Goal: Task Accomplishment & Management: Complete application form

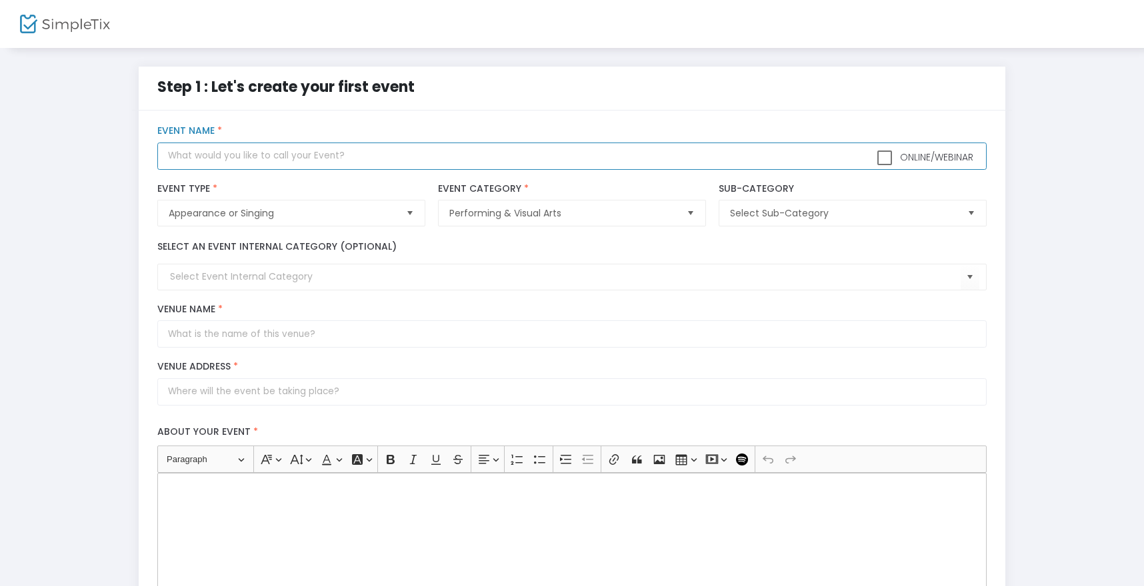
click at [548, 153] on input "text" at bounding box center [571, 156] width 828 height 27
type input "Gotta Sing: Broadway - [DATE] ATL"
click at [760, 217] on span "Select Sub-Category" at bounding box center [843, 213] width 226 height 13
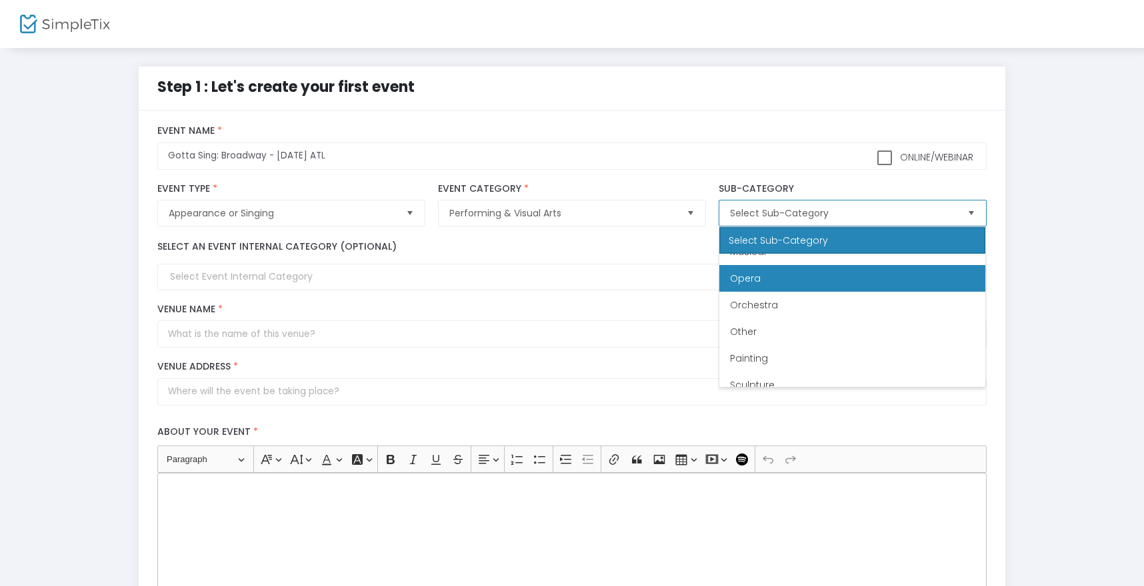
scroll to position [257, 0]
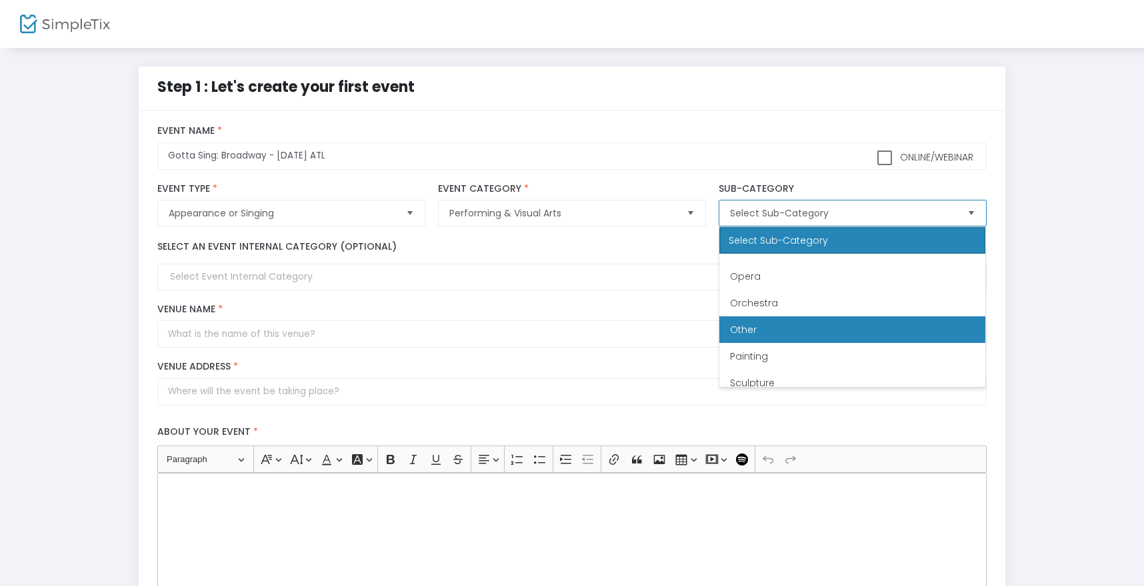
click at [783, 328] on li "Other" at bounding box center [852, 330] width 266 height 27
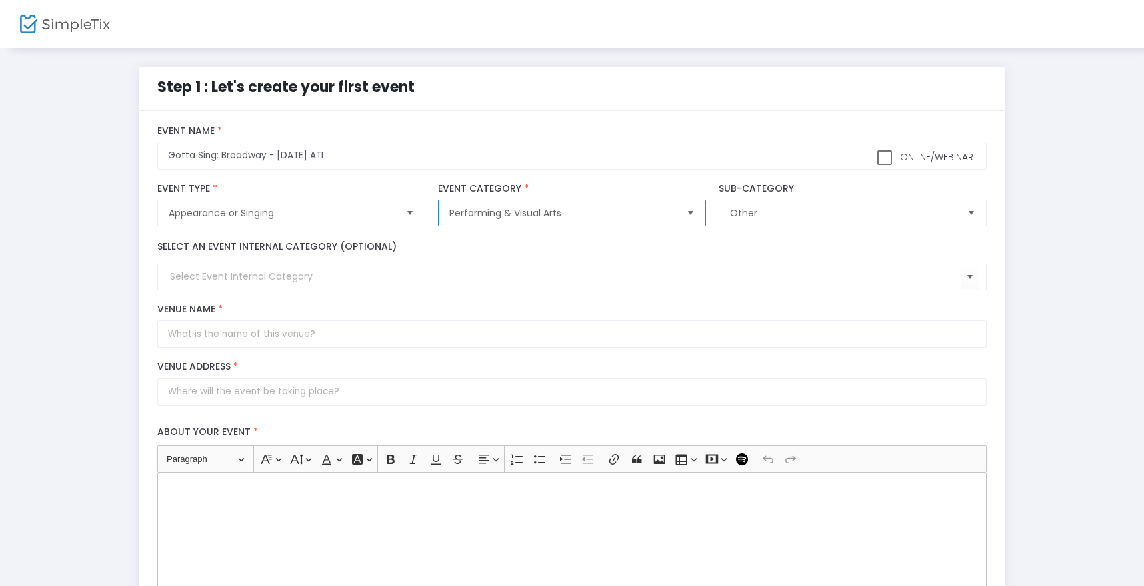
click at [575, 213] on span "Performing & Visual Arts" at bounding box center [562, 213] width 226 height 13
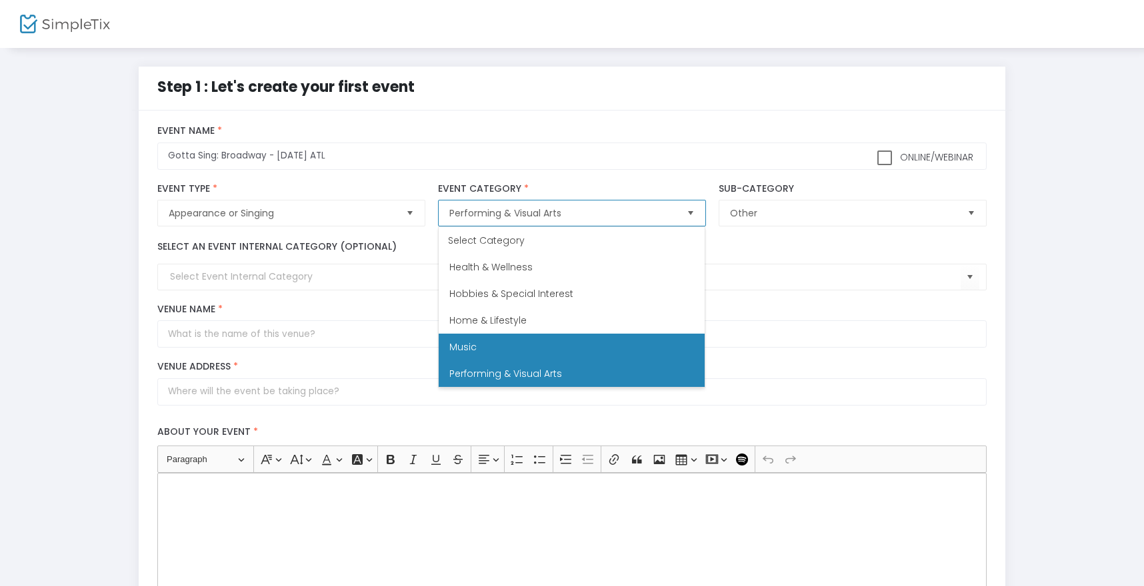
click at [574, 340] on li "Music" at bounding box center [572, 347] width 266 height 27
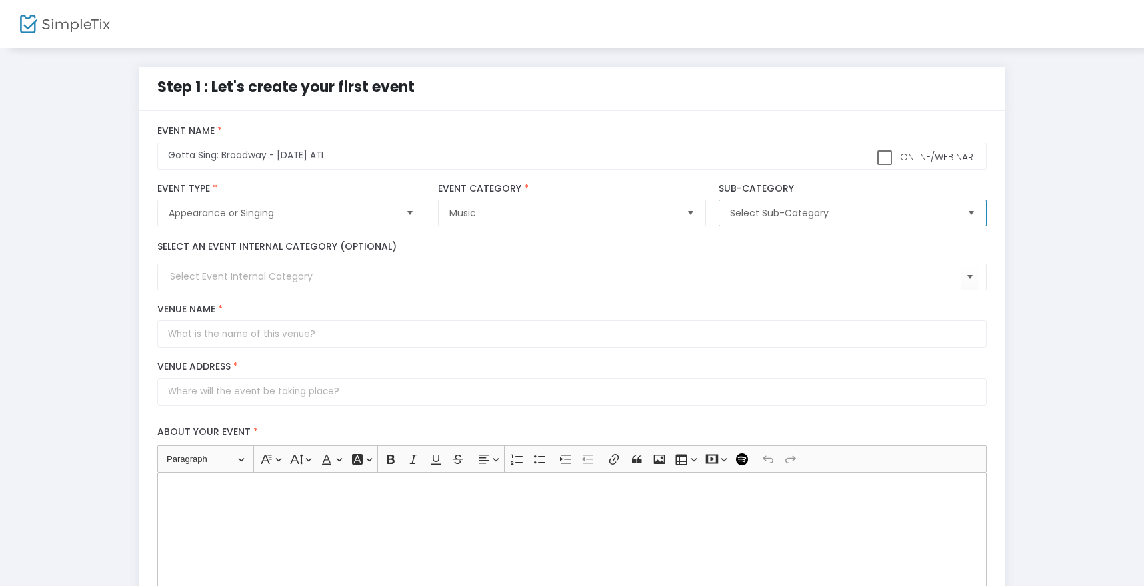
click at [756, 216] on span "Select Sub-Category" at bounding box center [843, 213] width 226 height 13
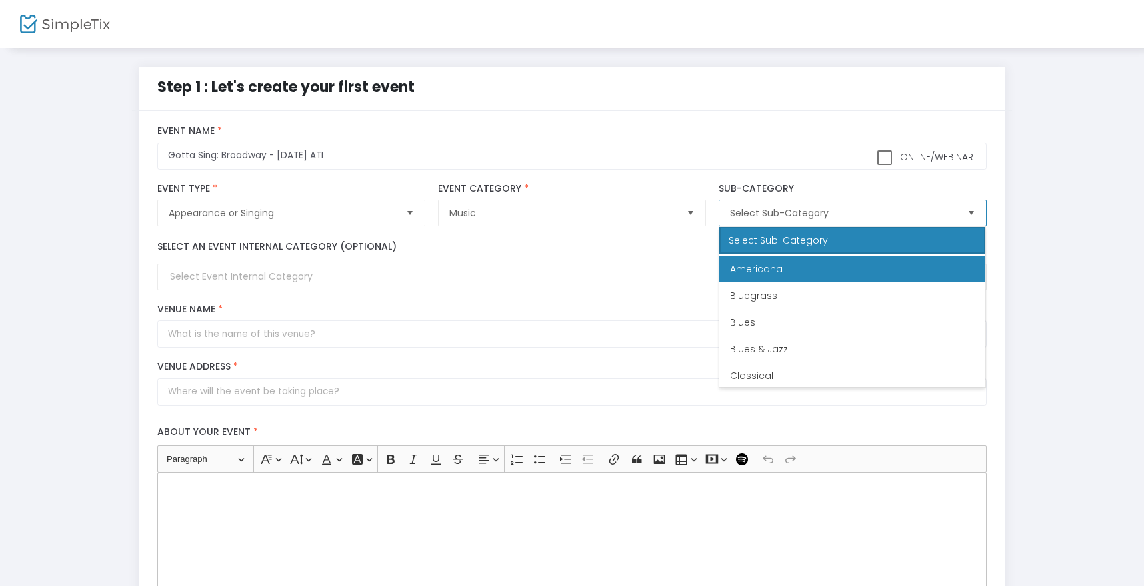
scroll to position [0, 0]
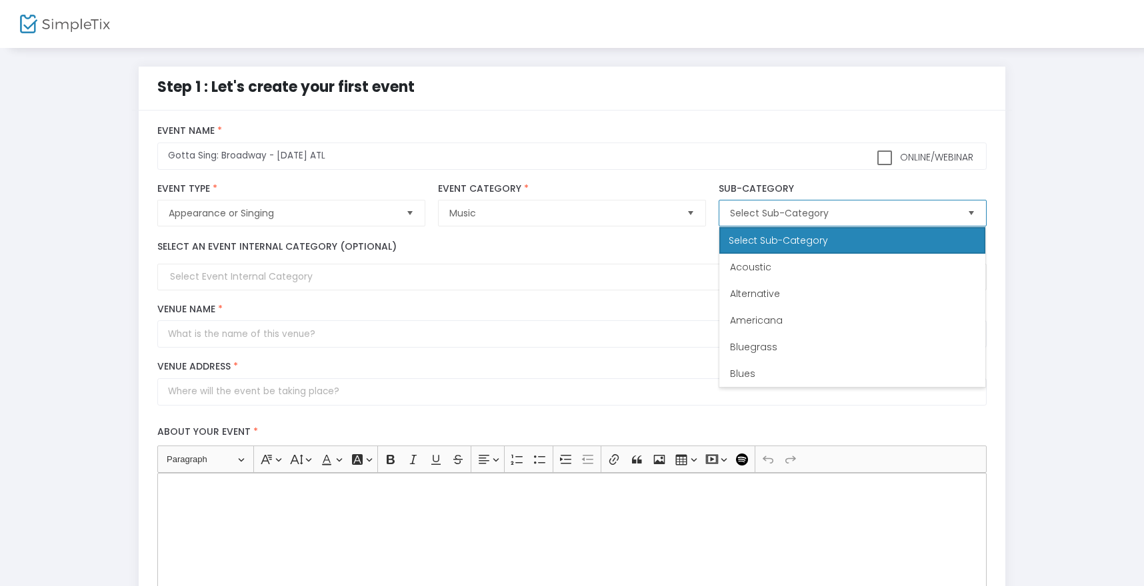
click at [766, 211] on span "Select Sub-Category" at bounding box center [843, 213] width 226 height 13
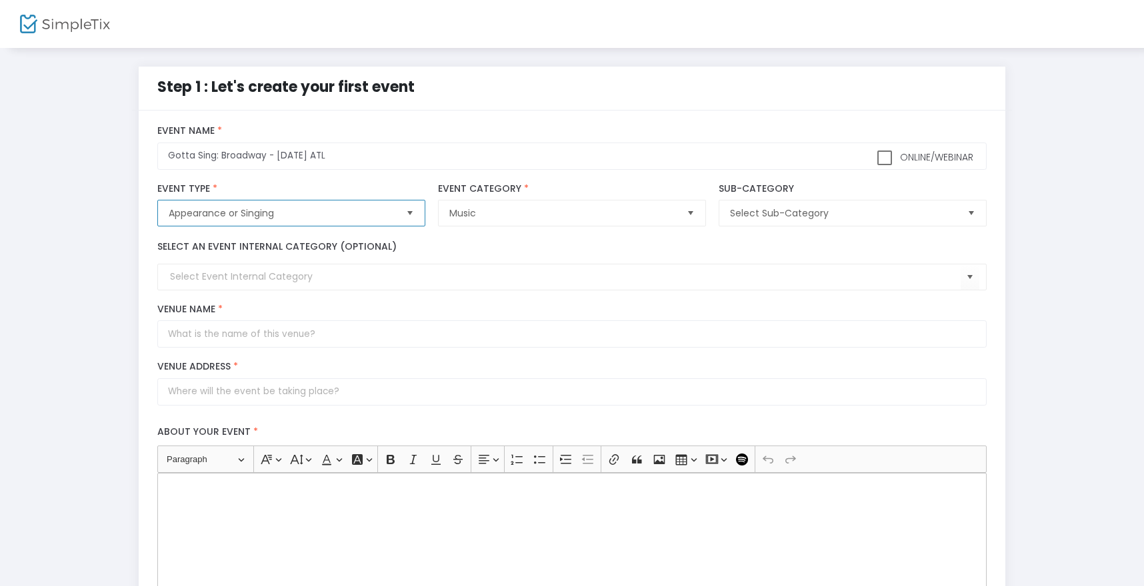
click at [331, 211] on span "Appearance or Singing" at bounding box center [282, 213] width 226 height 13
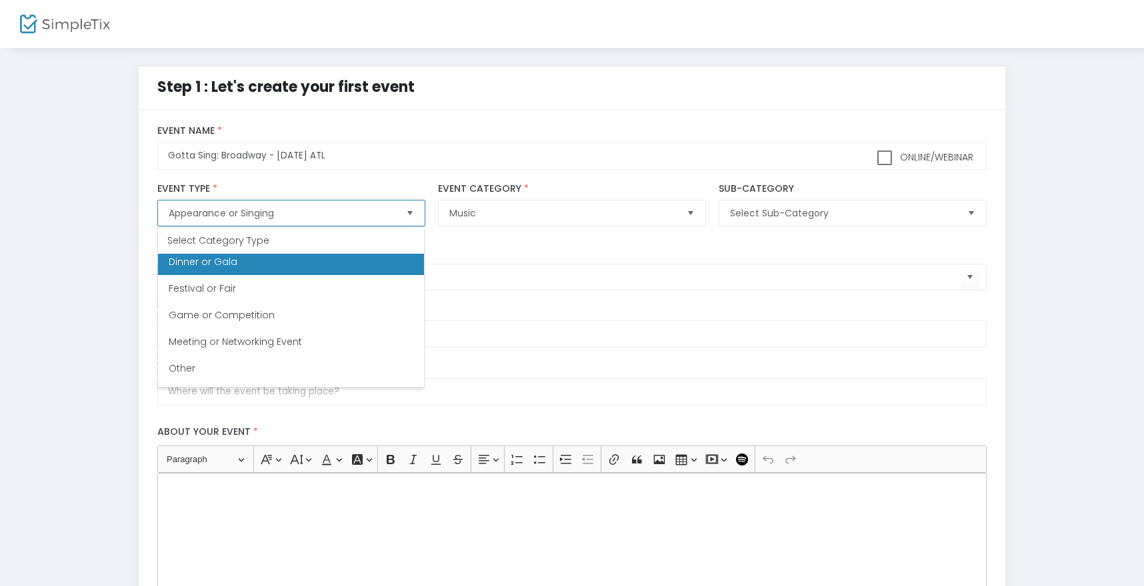
click at [299, 263] on Gala "Dinner or Gala" at bounding box center [291, 262] width 266 height 27
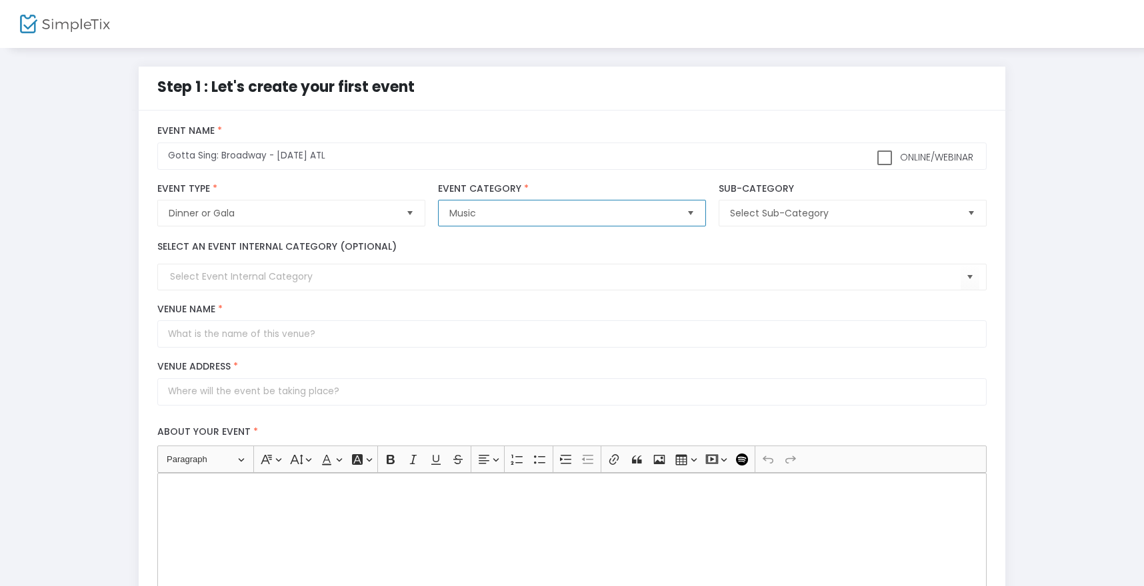
click at [516, 211] on span "Music" at bounding box center [562, 213] width 226 height 13
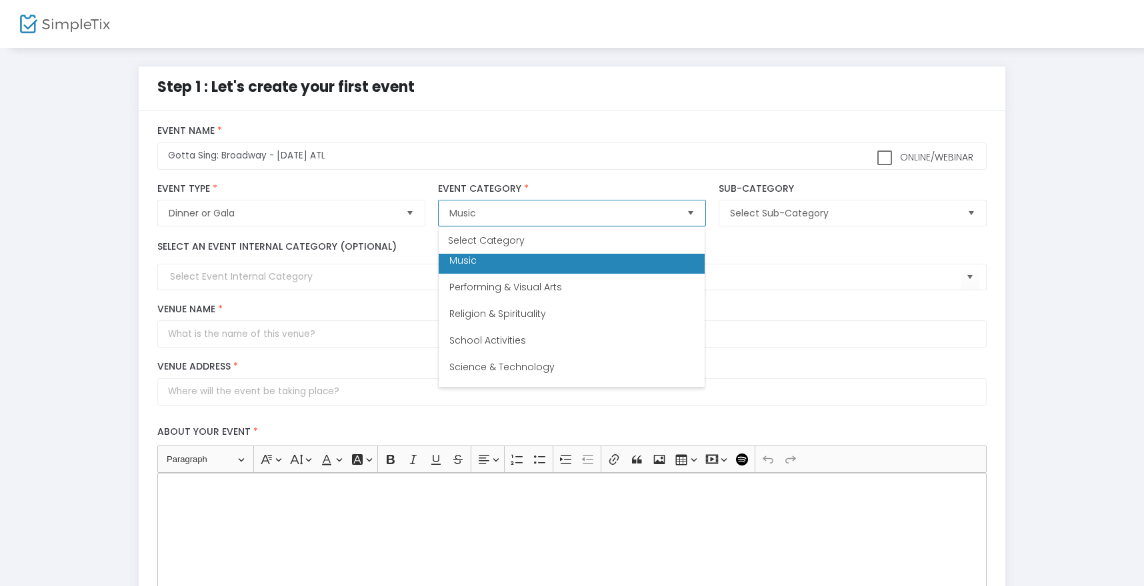
scroll to position [365, 0]
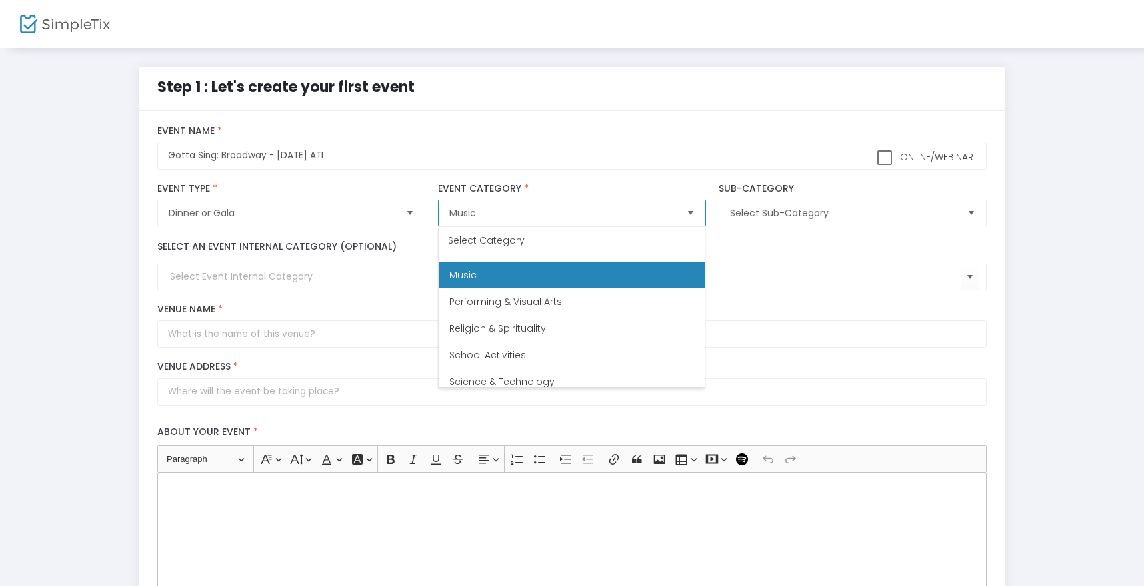
click at [543, 276] on li "Music" at bounding box center [572, 275] width 266 height 27
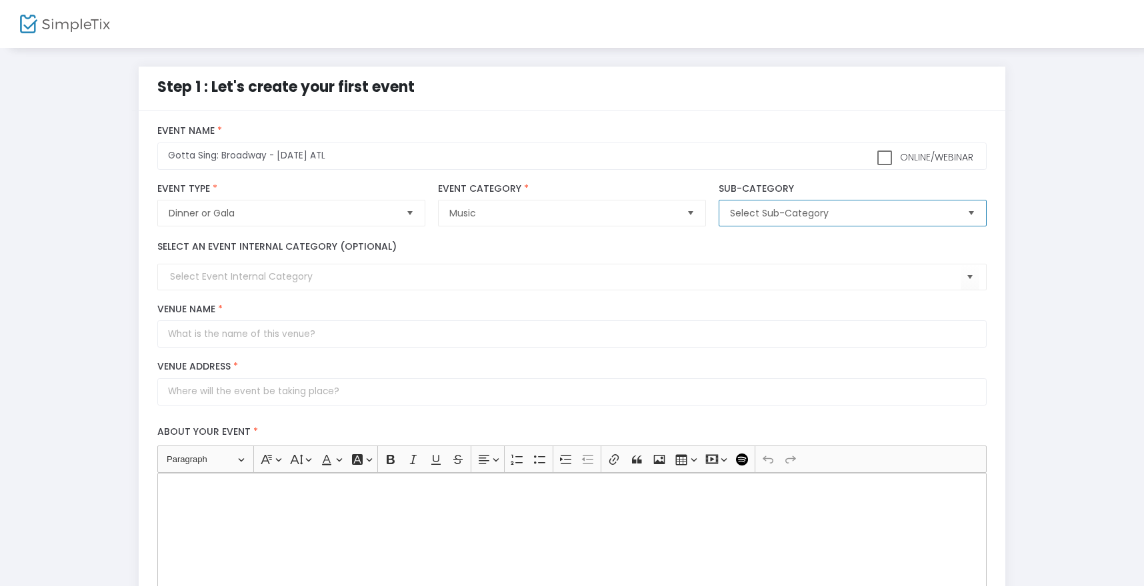
click at [762, 209] on span "Select Sub-Category" at bounding box center [843, 213] width 226 height 13
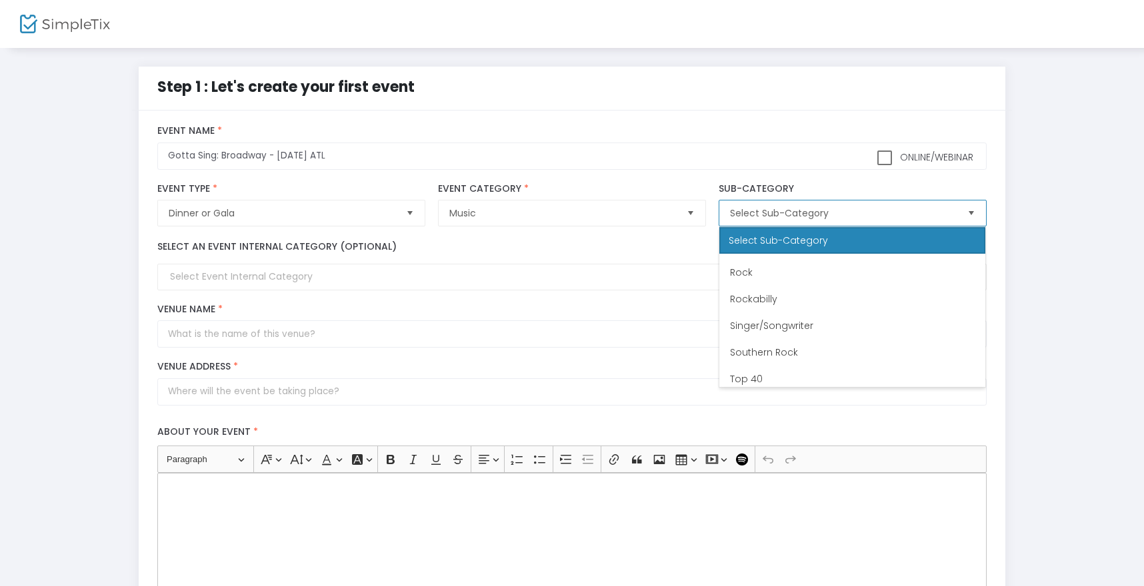
scroll to position [773, 0]
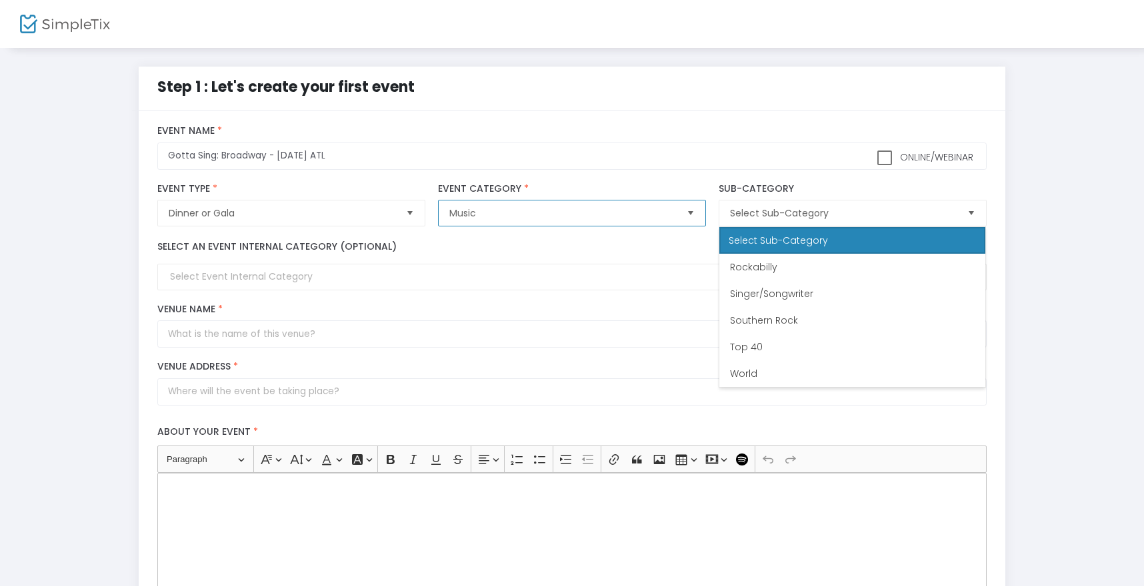
click at [551, 211] on span "Music" at bounding box center [562, 213] width 226 height 13
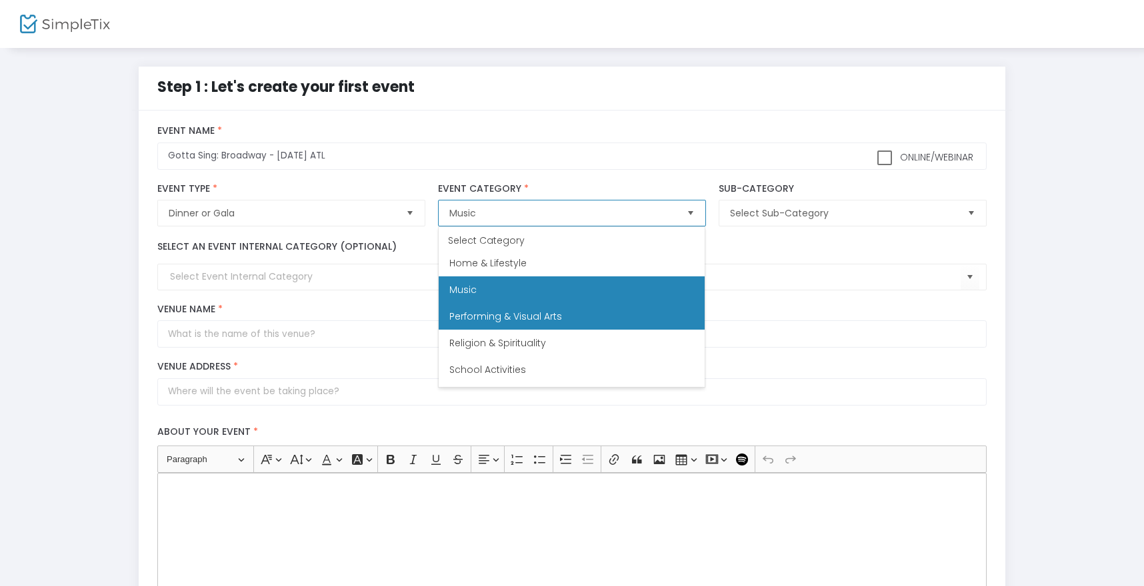
scroll to position [352, 0]
click at [548, 324] on li "Performing & Visual Arts" at bounding box center [572, 315] width 266 height 27
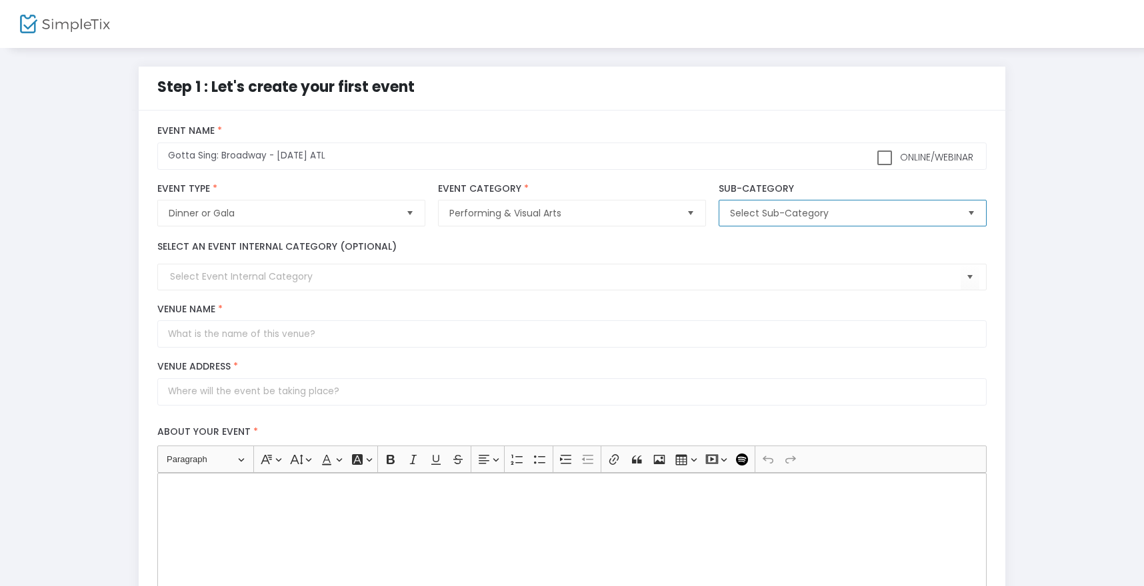
click at [771, 212] on span "Select Sub-Category" at bounding box center [843, 213] width 226 height 13
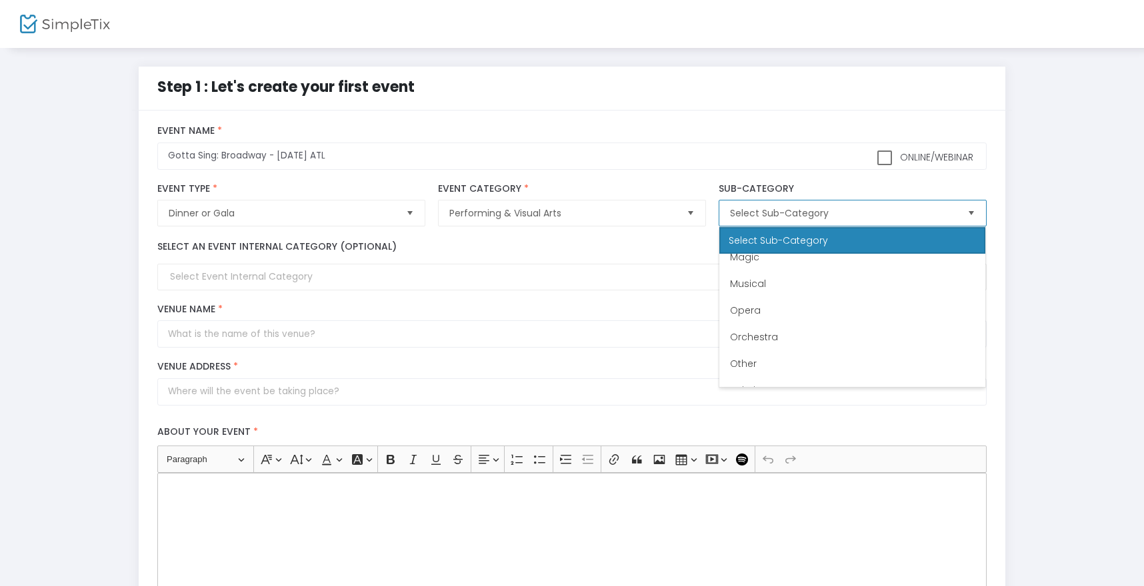
scroll to position [215, 0]
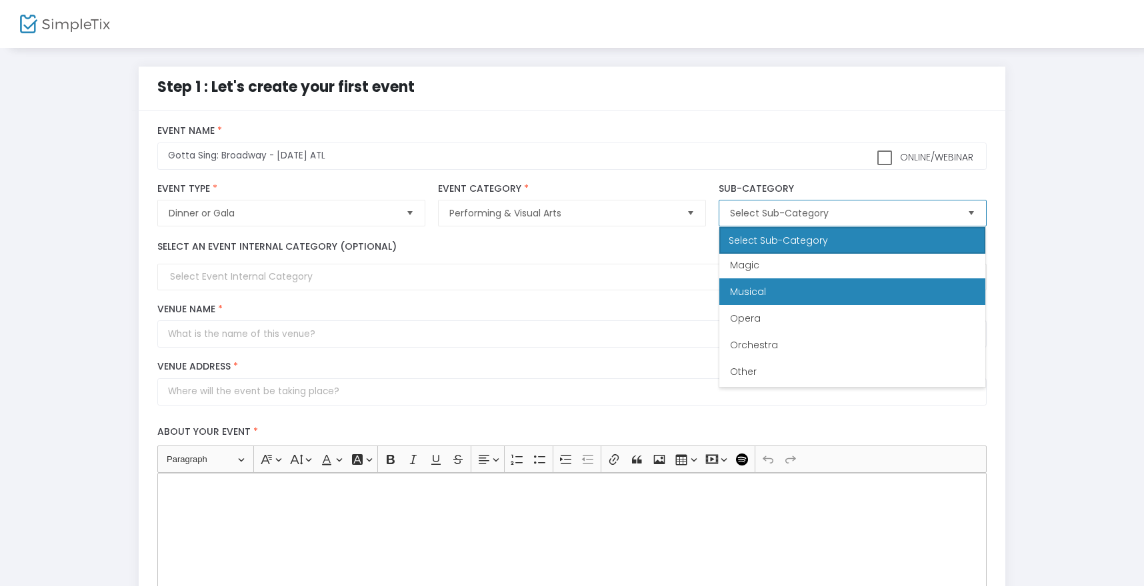
click at [773, 290] on li "Musical" at bounding box center [852, 292] width 266 height 27
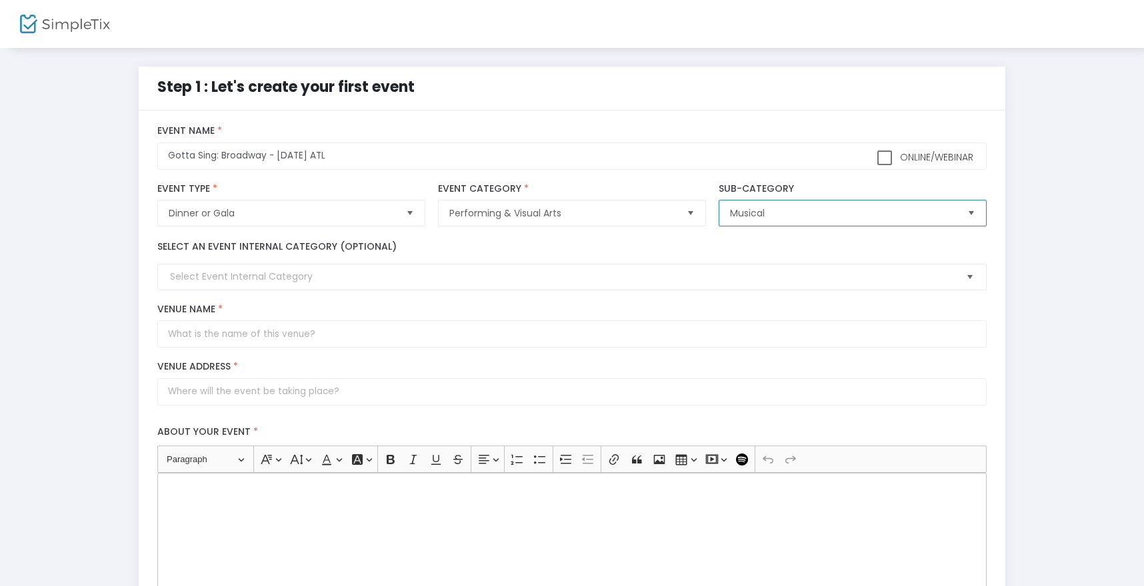
click at [969, 276] on span "Select" at bounding box center [969, 278] width 22 height 22
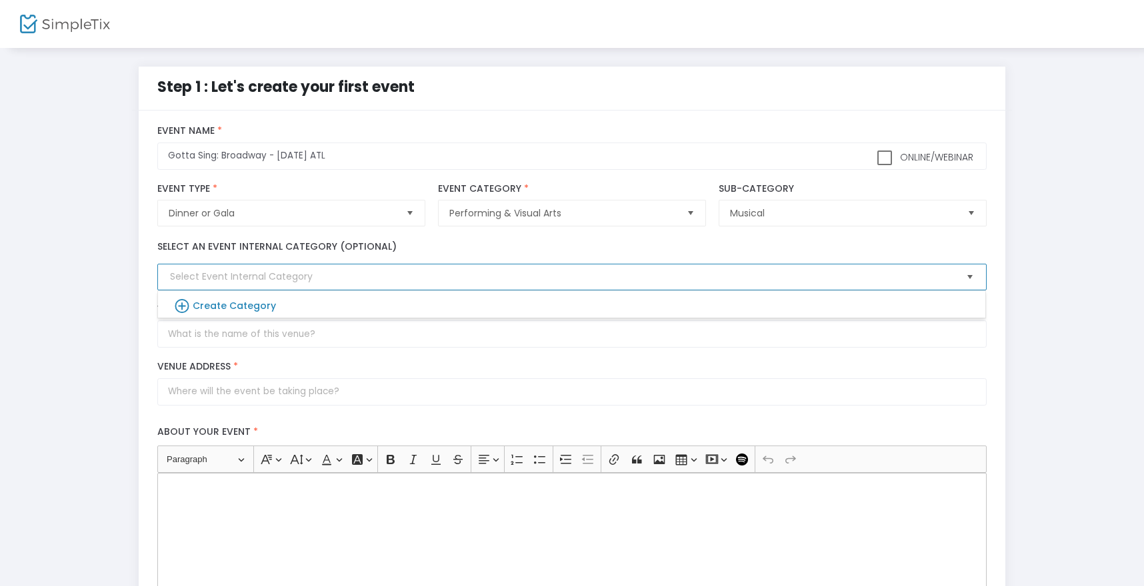
click at [969, 276] on span "Select" at bounding box center [969, 278] width 22 height 22
click at [798, 343] on input "Venue Name *" at bounding box center [571, 334] width 828 height 27
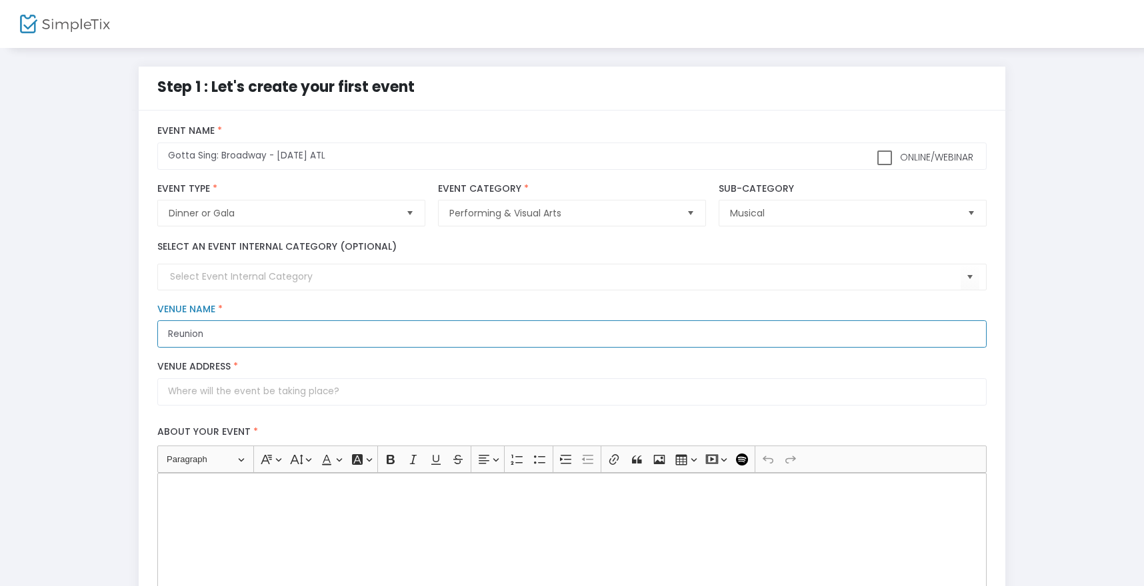
paste input ": Kitchen and Bar"
type input "Reunion: Kitchen and Bar"
click at [458, 393] on input "Venue Address *" at bounding box center [571, 392] width 828 height 27
paste input "[STREET_ADDRESS][PERSON_NAME]"
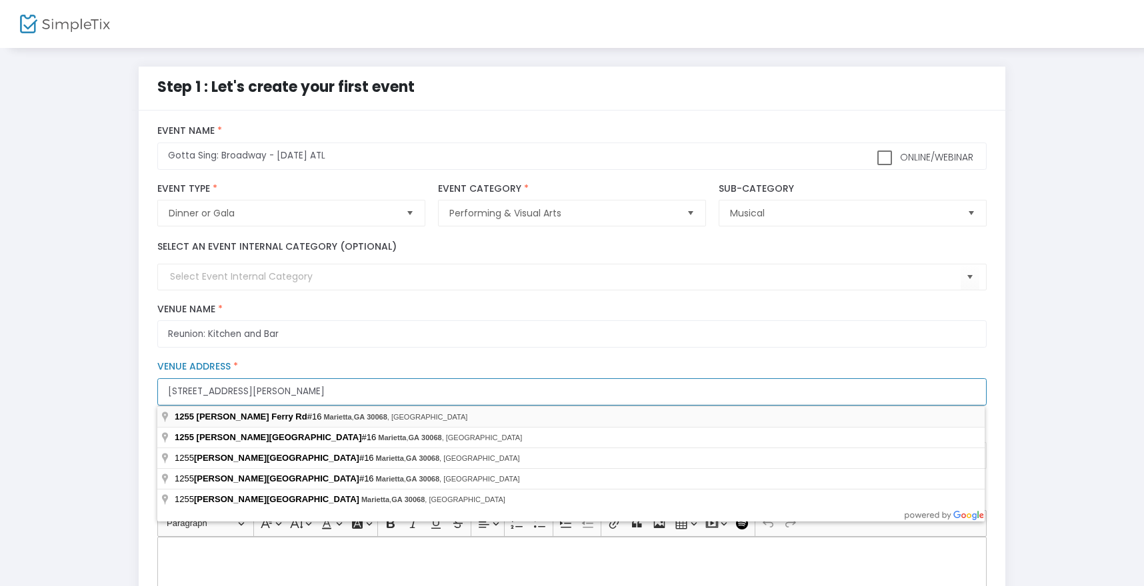
type input "[STREET_ADDRESS][PERSON_NAME]"
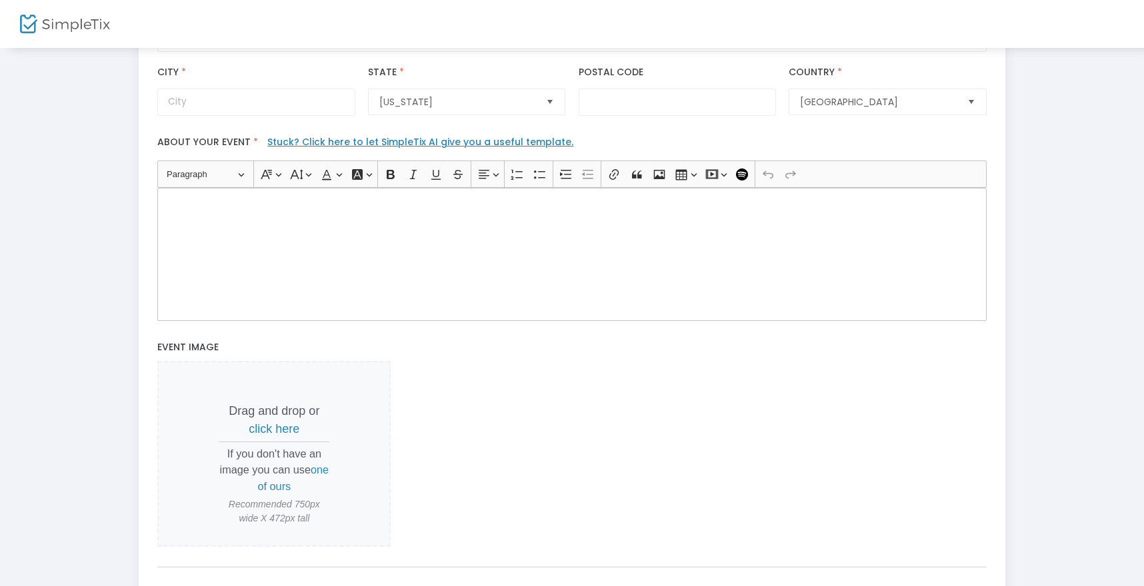
scroll to position [371, 0]
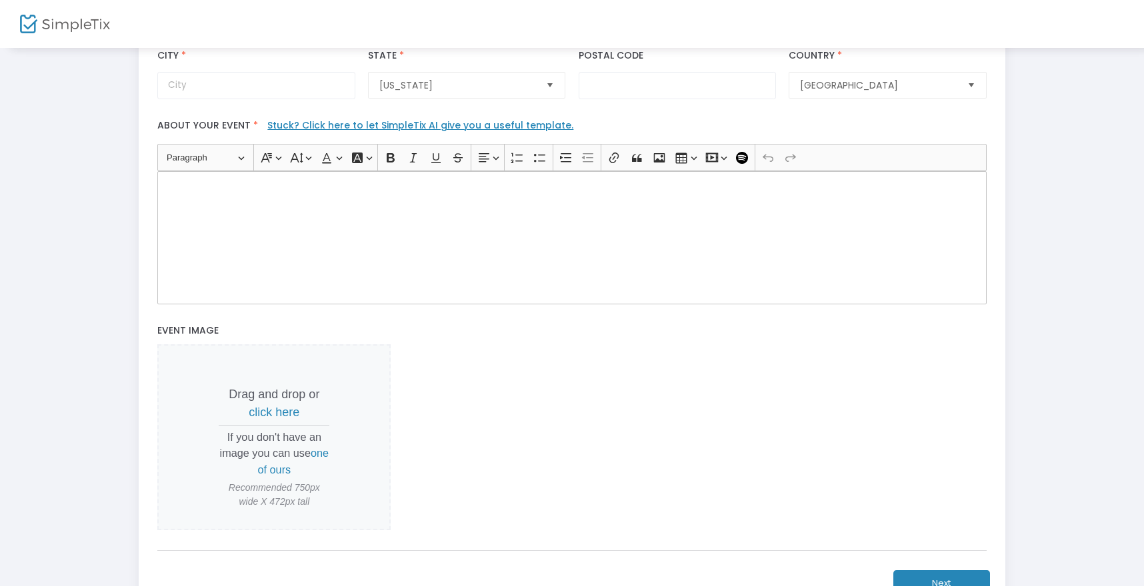
click at [278, 229] on div "Rich Text Editor, main" at bounding box center [571, 237] width 828 height 133
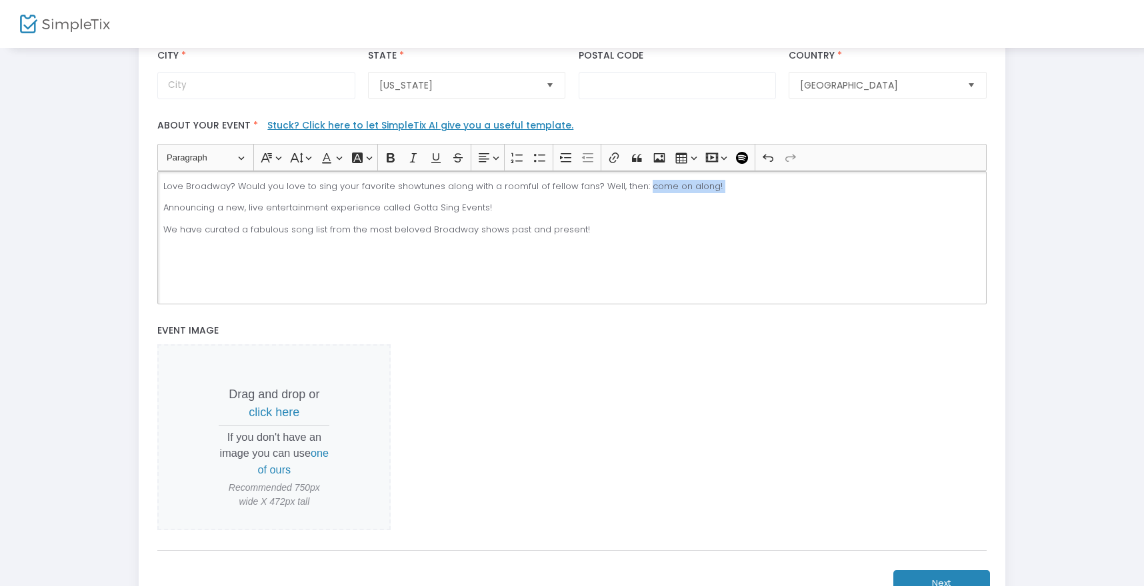
drag, startPoint x: 639, startPoint y: 187, endPoint x: 740, endPoint y: 194, distance: 101.5
click at [740, 194] on div "Love Broadway? Would you love to sing your favorite showtunes along with a room…" at bounding box center [571, 237] width 828 height 133
click at [419, 153] on icon "Editor toolbar" at bounding box center [413, 157] width 13 height 13
click at [247, 209] on p "Announcing a new, live entertainment experience called Gotta Sing Events!" at bounding box center [571, 207] width 817 height 13
click at [461, 208] on p "Announcing a new live-entertainment experience called Gotta Sing Events!" at bounding box center [571, 207] width 817 height 13
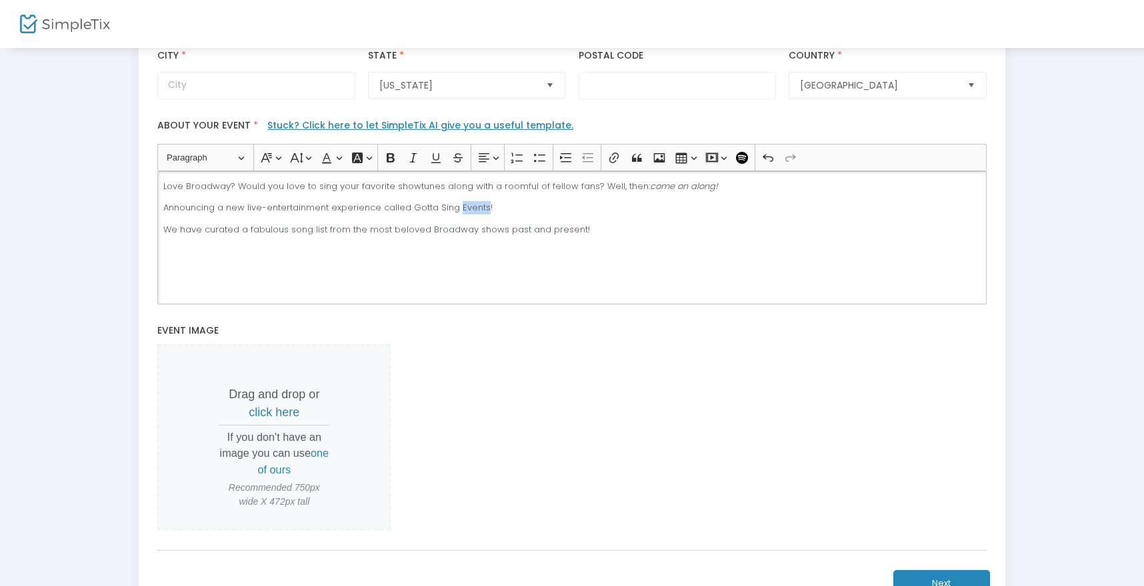
click at [461, 208] on p "Announcing a new live-entertainment experience called Gotta Sing Events!" at bounding box center [571, 207] width 817 height 13
click at [386, 151] on icon "Editor toolbar" at bounding box center [390, 157] width 13 height 13
click at [422, 225] on p "We have curated a fabulous song list from the most beloved Broadway shows past …" at bounding box center [571, 229] width 817 height 13
click at [595, 227] on p "We have curated a fabulous song list from the most beloved Broadway shows past …" at bounding box center [571, 229] width 817 height 13
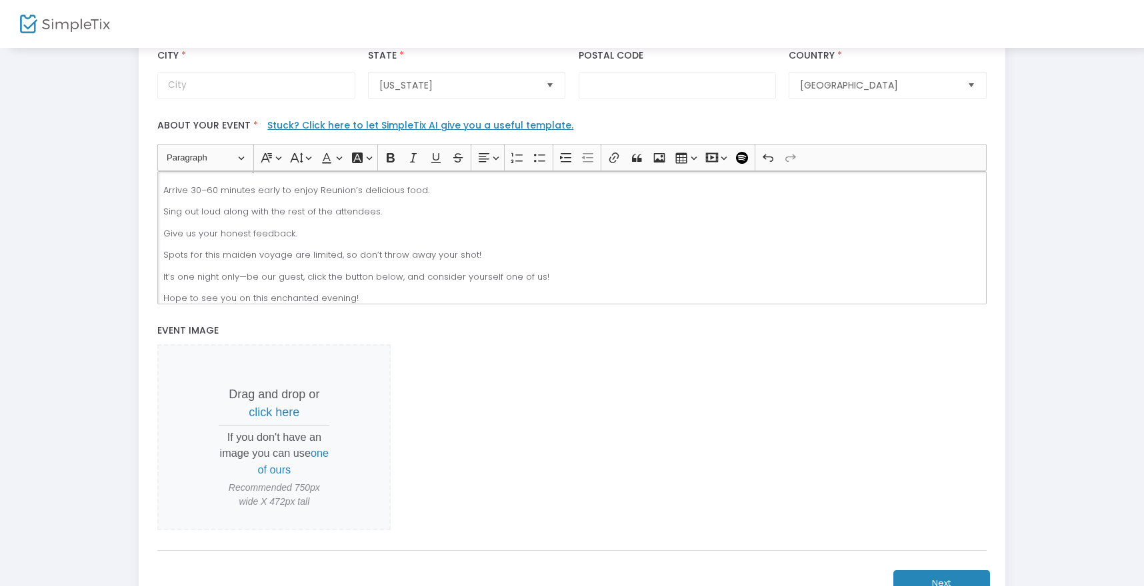
scroll to position [0, 0]
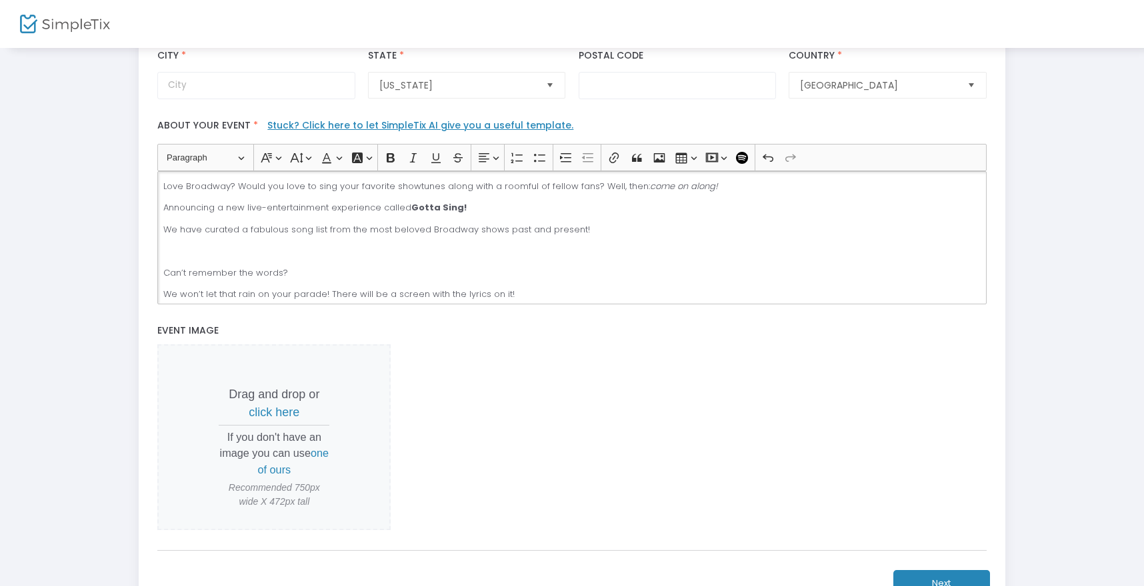
click at [263, 254] on p "Rich Text Editor, main" at bounding box center [571, 251] width 817 height 13
click at [165, 273] on p "We won’t let that rain on your parade! There will be a screen with the lyrics o…" at bounding box center [571, 273] width 817 height 13
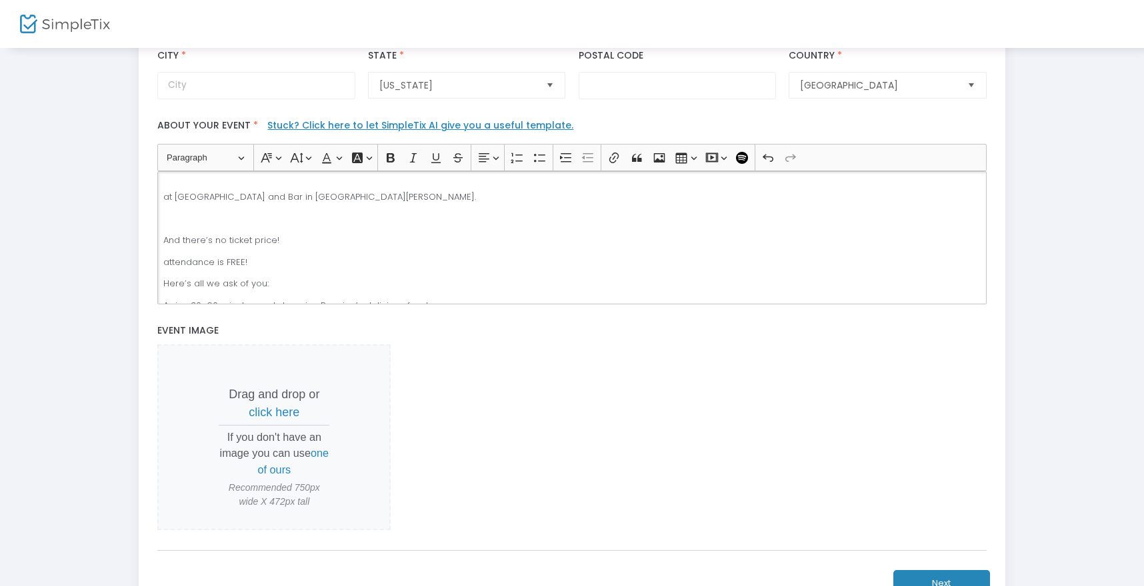
scroll to position [53, 0]
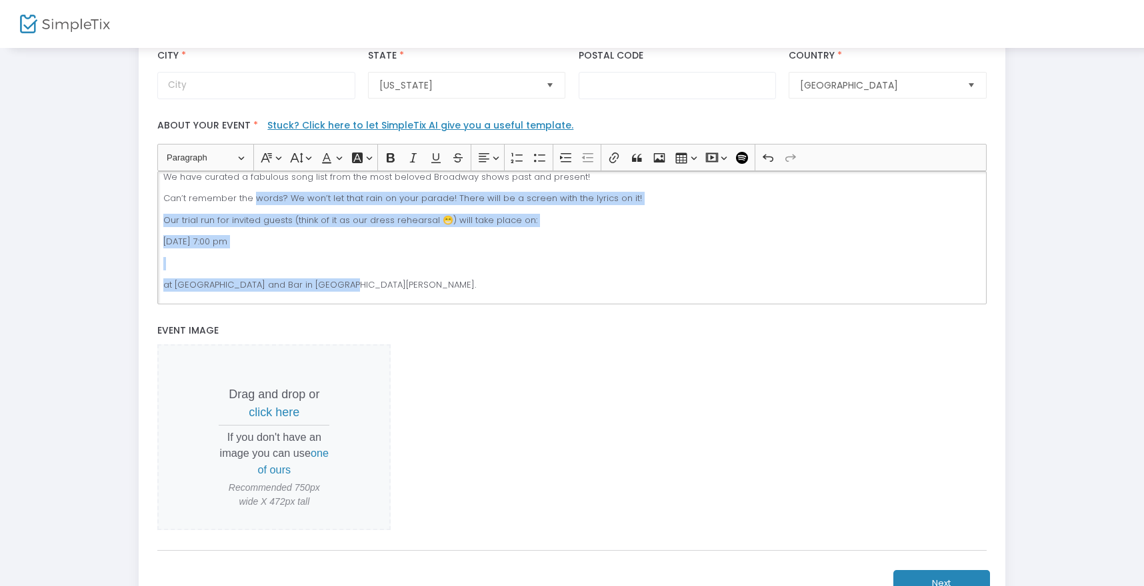
drag, startPoint x: 164, startPoint y: 272, endPoint x: 339, endPoint y: 281, distance: 174.8
click at [339, 281] on div "Love Broadway? Would you love to sing your favorite showtunes along with a room…" at bounding box center [571, 237] width 828 height 133
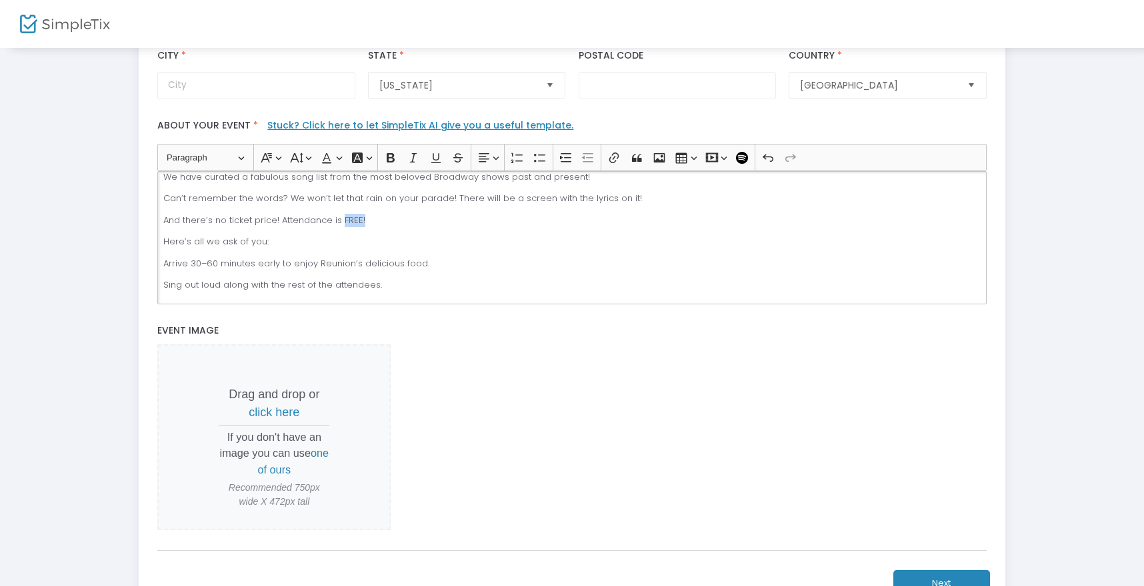
drag, startPoint x: 341, startPoint y: 216, endPoint x: 390, endPoint y: 224, distance: 50.0
click at [390, 224] on p "And there’s no ticket price! Attendance is FREE!" at bounding box center [571, 220] width 817 height 13
click at [391, 155] on icon "Editor toolbar" at bounding box center [390, 157] width 13 height 13
click at [417, 153] on icon "Editor toolbar" at bounding box center [413, 157] width 13 height 13
click at [333, 159] on icon "Editor toolbar" at bounding box center [326, 157] width 13 height 13
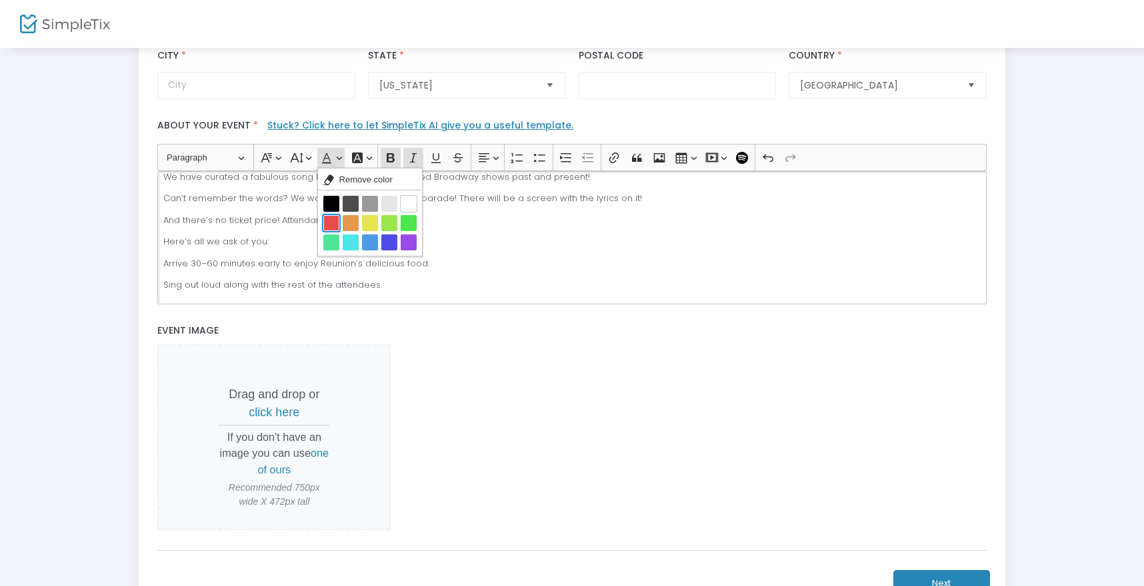
click at [335, 221] on button "Red Red" at bounding box center [331, 223] width 16 height 16
click at [379, 219] on p "And there’s no ticket price! Attendance is FREE!" at bounding box center [571, 220] width 817 height 13
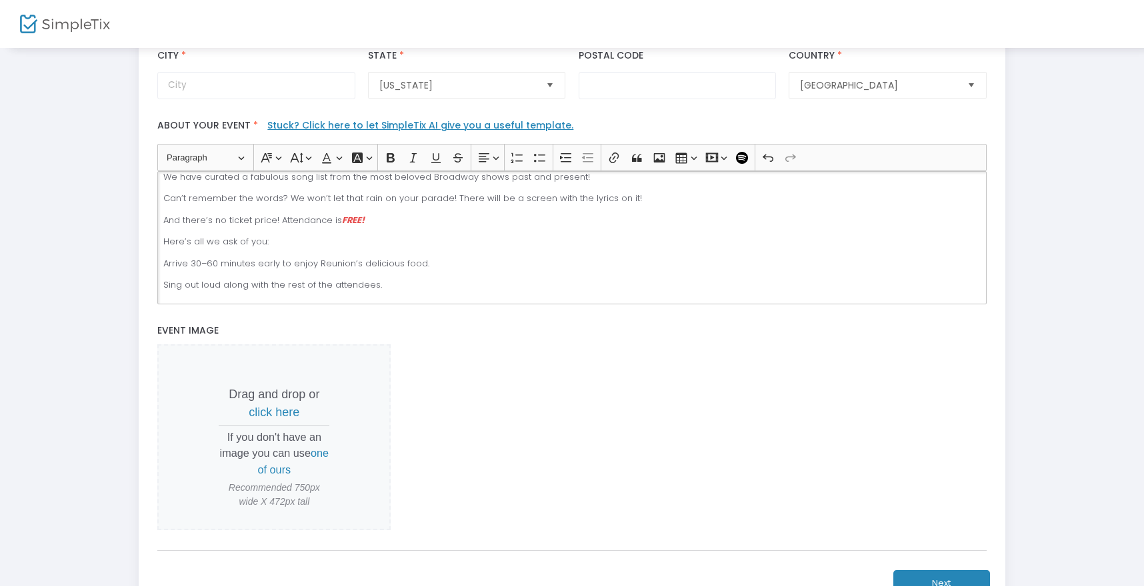
drag, startPoint x: 167, startPoint y: 261, endPoint x: 224, endPoint y: 295, distance: 66.6
click at [224, 295] on div "Love Broadway? Would you love to sing your favorite showtunes along with a room…" at bounding box center [571, 237] width 828 height 133
click at [175, 267] on p "Arrive 30–60 minutes early to enjoy Reunion’s delicious food." at bounding box center [571, 263] width 817 height 13
click at [204, 231] on div "Love Broadway? Would you love to sing your favorite showtunes along with a room…" at bounding box center [571, 237] width 828 height 133
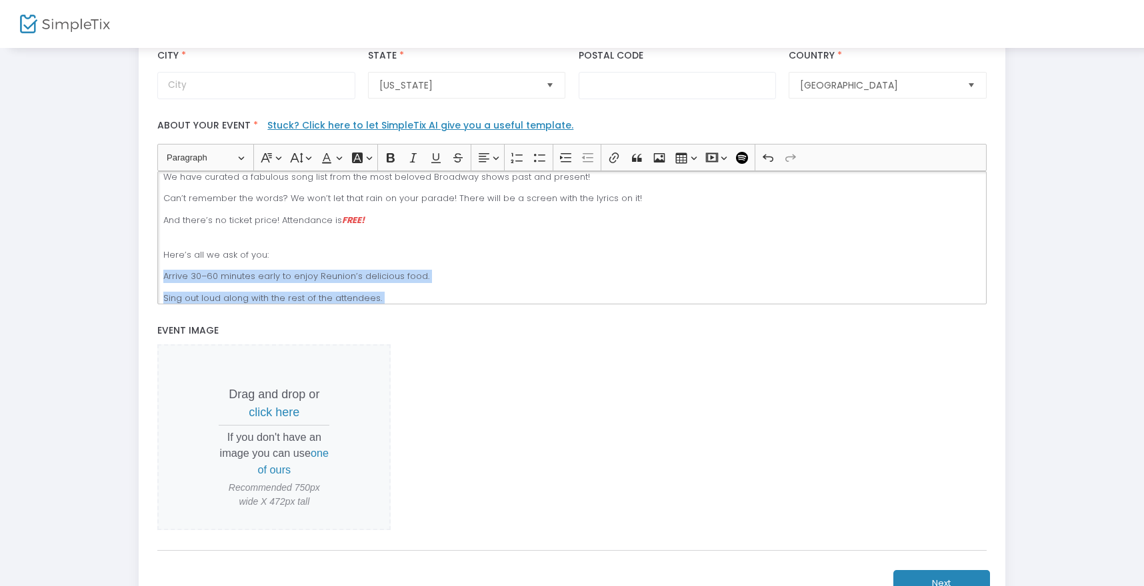
scroll to position [135, 0]
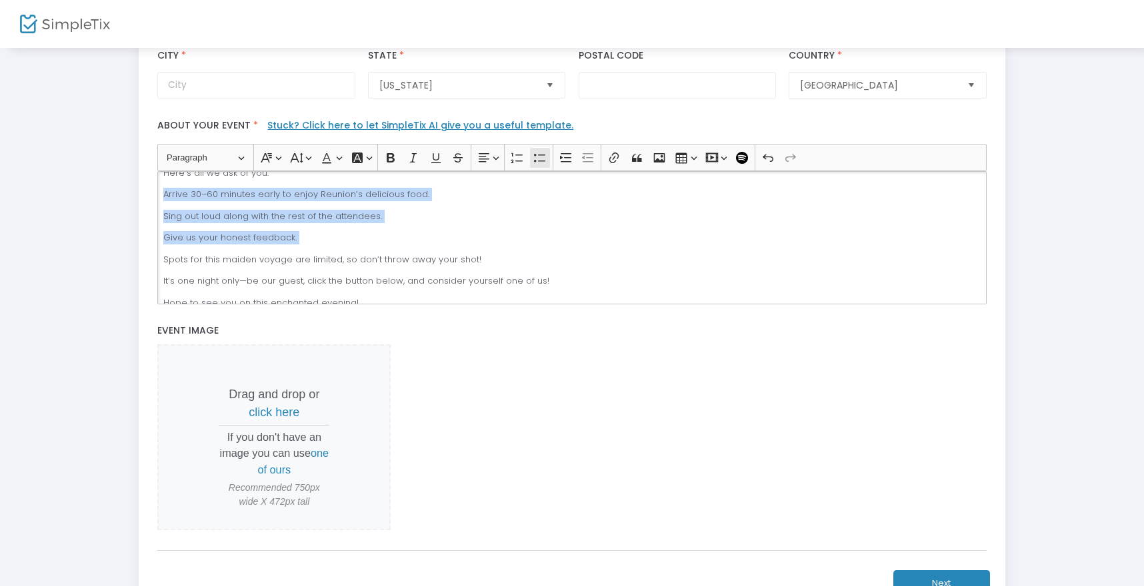
click at [541, 161] on icon "Editor toolbar" at bounding box center [539, 158] width 11 height 8
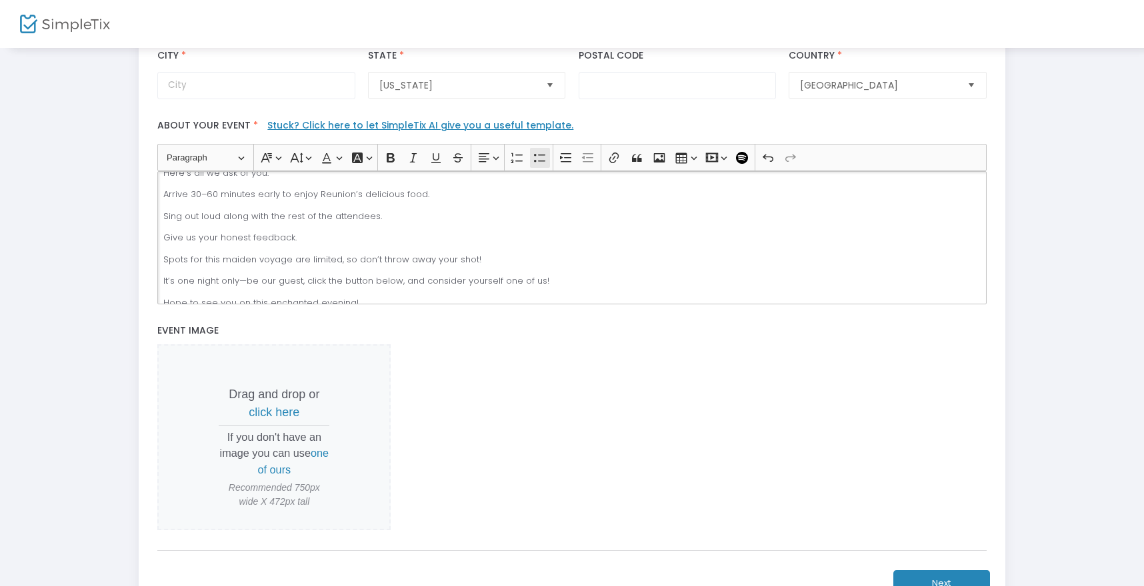
scroll to position [131, 0]
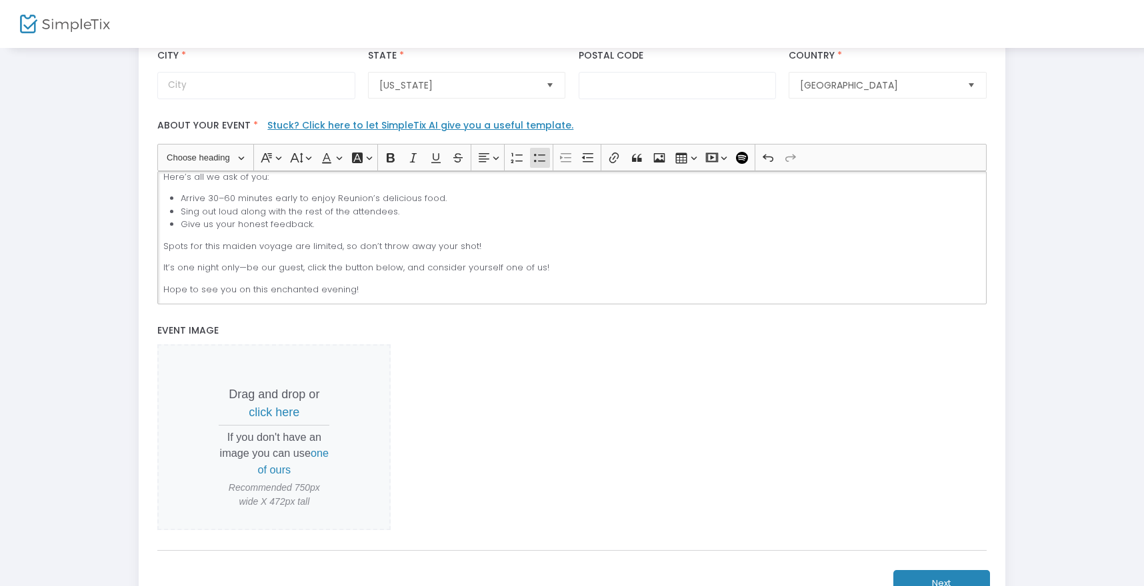
click at [339, 192] on li "Arrive 30–60 minutes early to enjoy Reunion’s delicious food." at bounding box center [581, 198] width 800 height 13
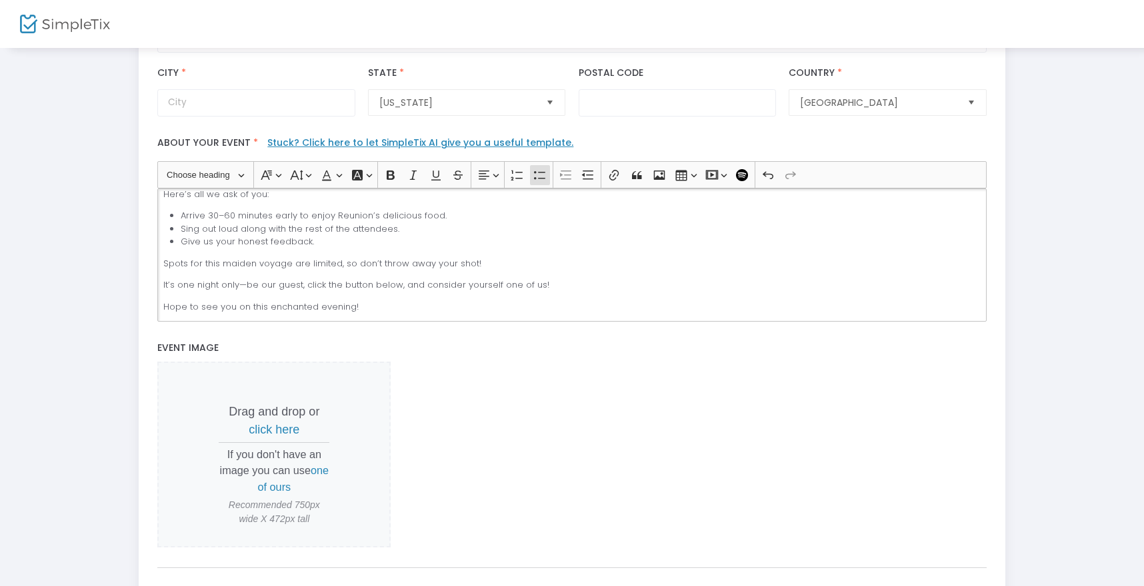
scroll to position [355, 0]
click at [307, 281] on p "It’s one night only—be our guest, click the button below, and consider yourself…" at bounding box center [571, 283] width 817 height 13
drag, startPoint x: 307, startPoint y: 281, endPoint x: 384, endPoint y: 282, distance: 76.7
click at [384, 282] on p "It’s one night only—be our guest, click the button below, and consider yourself…" at bounding box center [571, 283] width 817 height 13
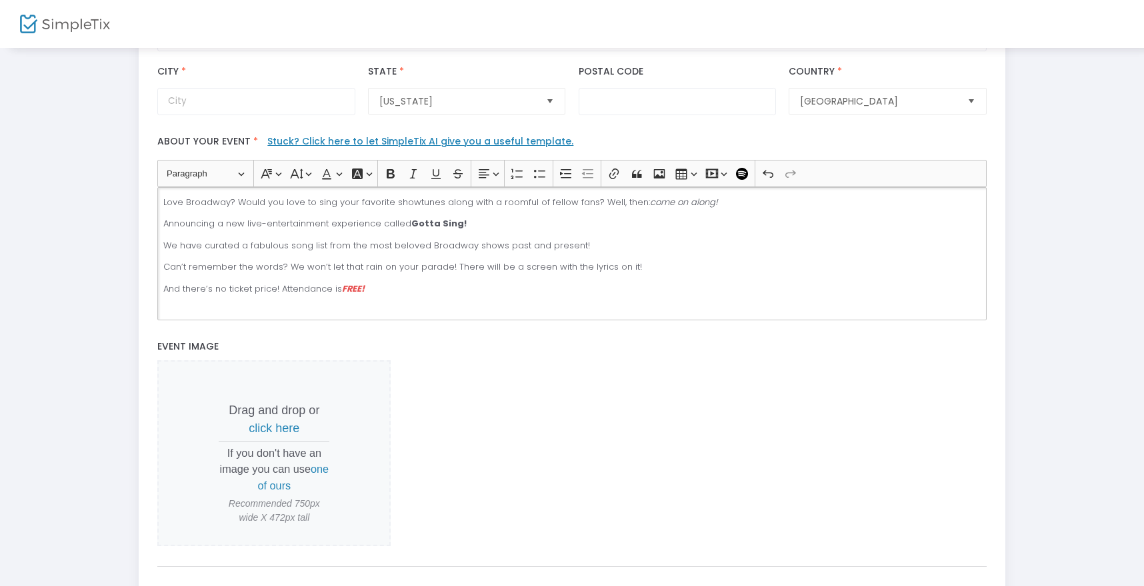
click at [161, 201] on div "Love Broadway? Would you love to sing your favorite showtunes along with a room…" at bounding box center [571, 253] width 828 height 133
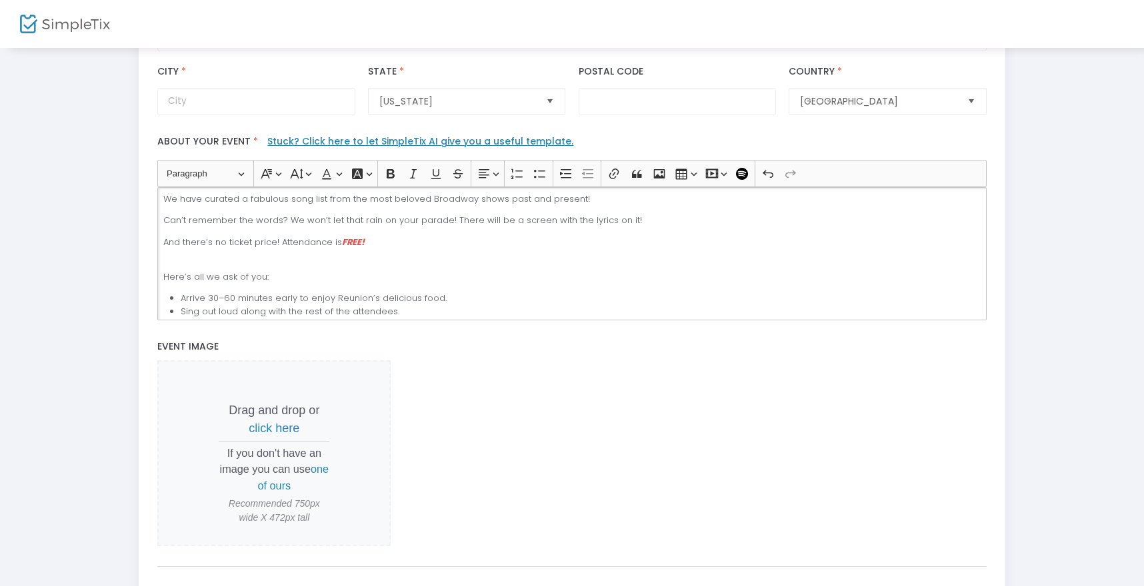
scroll to position [131, 0]
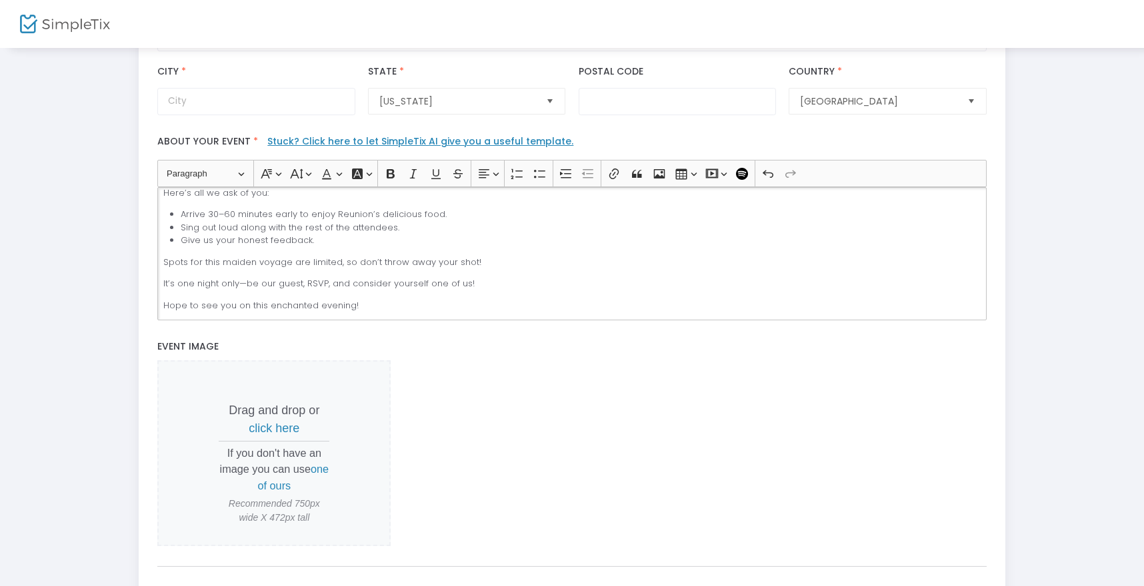
click at [285, 429] on span "click here" at bounding box center [274, 428] width 51 height 13
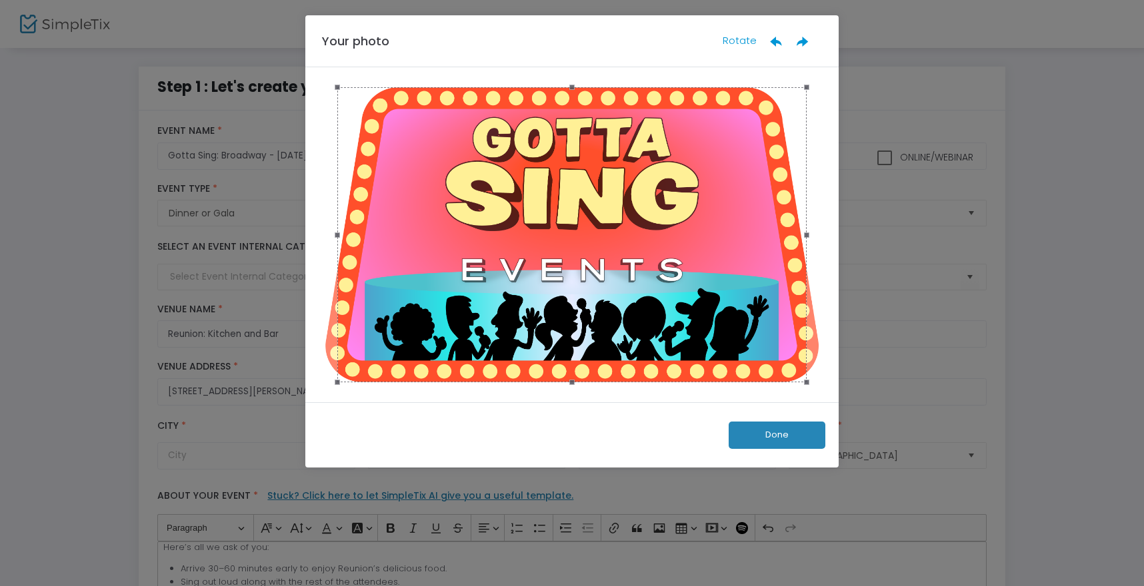
scroll to position [0, 0]
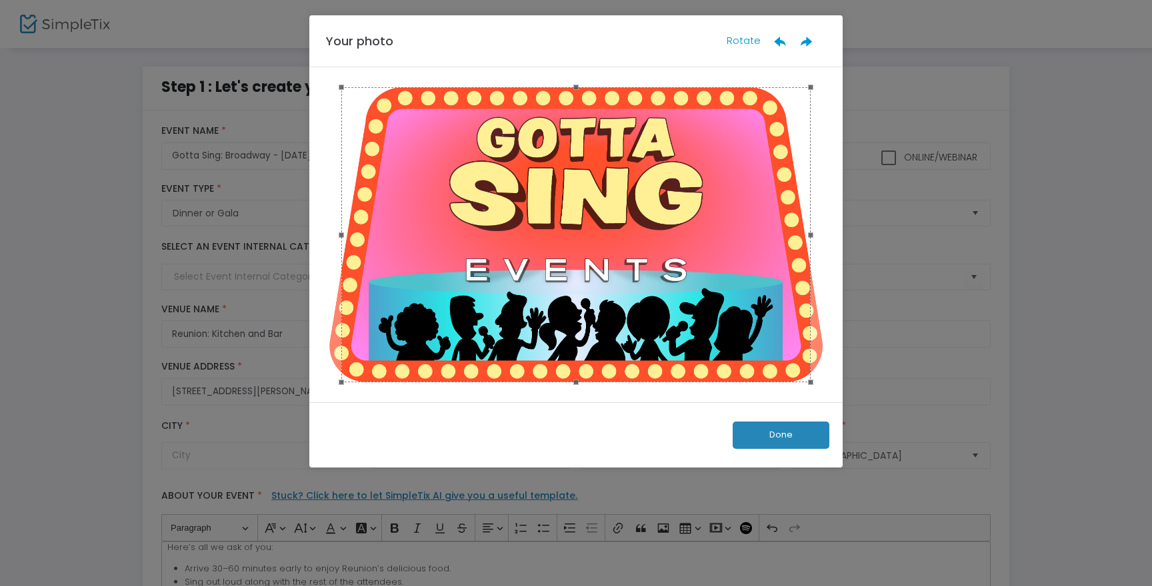
drag, startPoint x: 809, startPoint y: 235, endPoint x: 836, endPoint y: 234, distance: 26.7
click at [836, 234] on div at bounding box center [575, 234] width 533 height 335
drag, startPoint x: 630, startPoint y: 226, endPoint x: 614, endPoint y: 241, distance: 22.2
click at [614, 241] on div at bounding box center [563, 234] width 469 height 295
drag, startPoint x: 798, startPoint y: 383, endPoint x: 820, endPoint y: 396, distance: 25.7
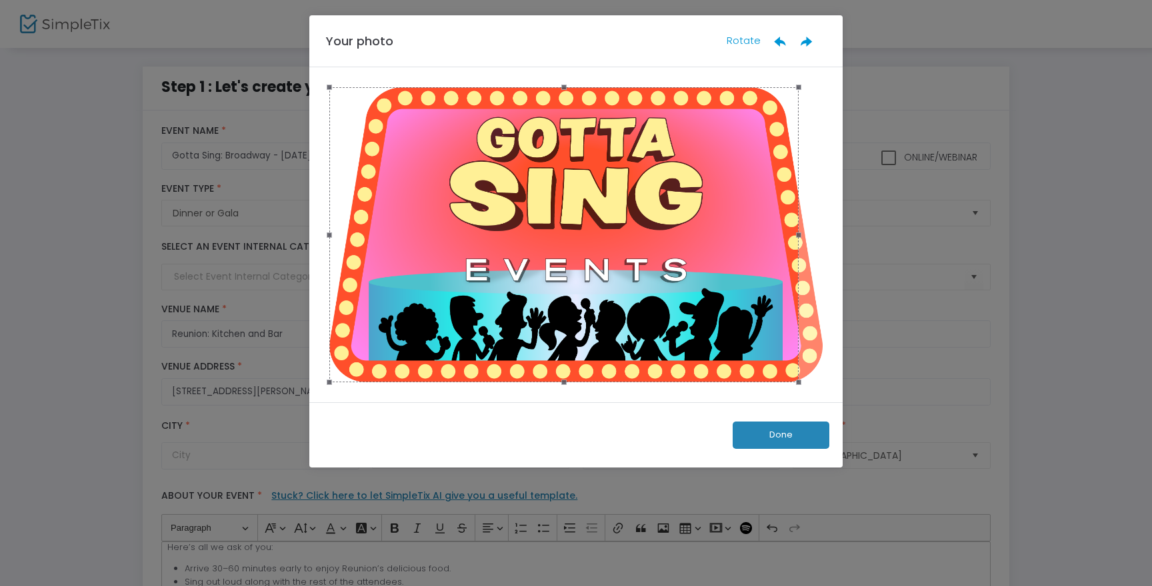
click at [820, 396] on div at bounding box center [575, 234] width 533 height 335
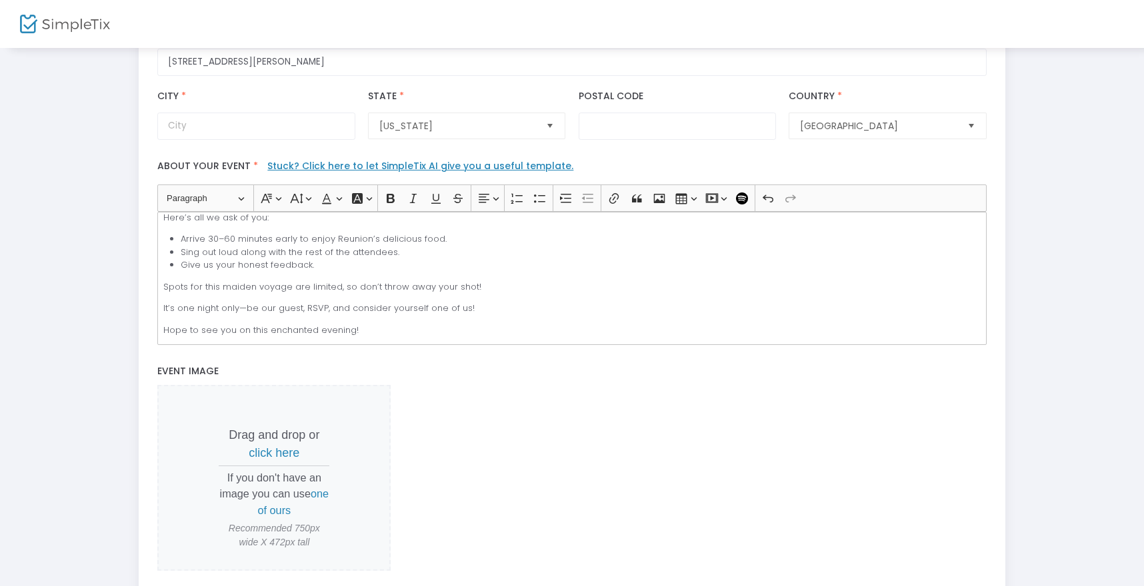
scroll to position [487, 0]
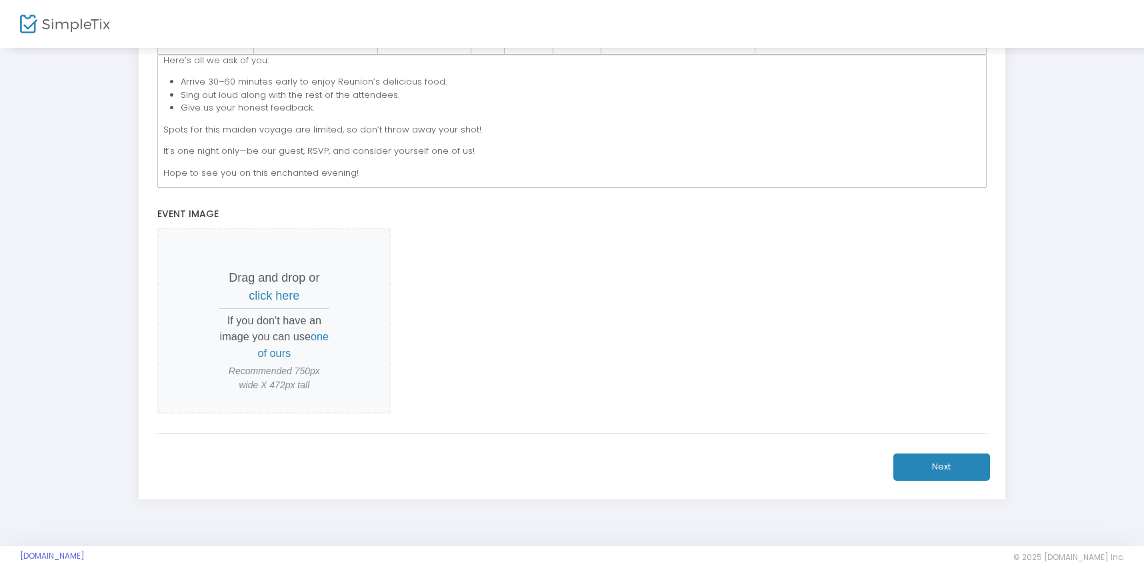
click at [285, 292] on span "click here" at bounding box center [274, 295] width 51 height 13
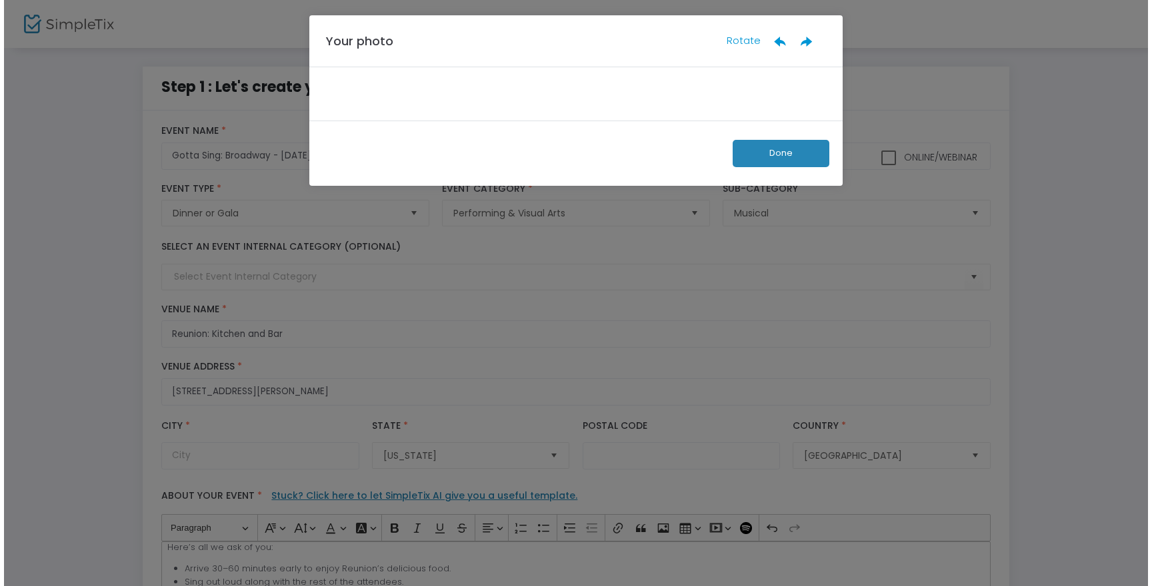
scroll to position [0, 0]
